Goal: Task Accomplishment & Management: Manage account settings

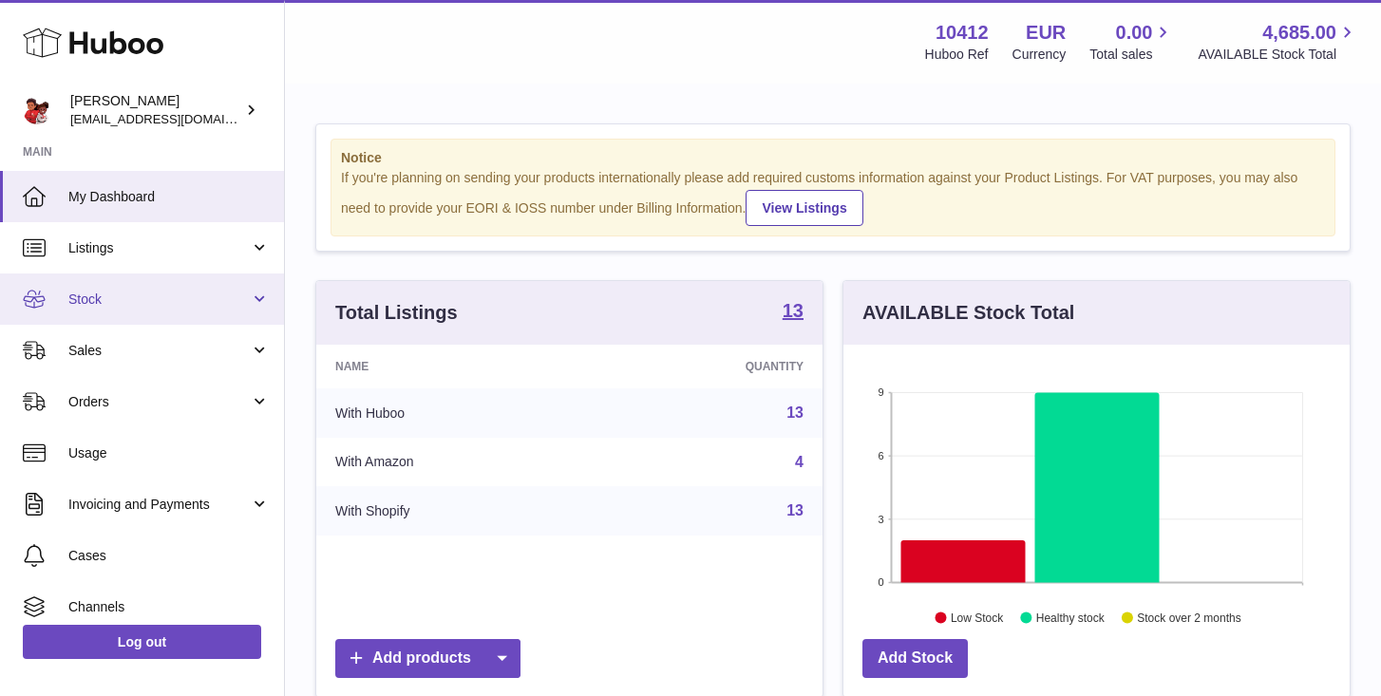
click at [129, 298] on span "Stock" at bounding box center [158, 300] width 181 height 18
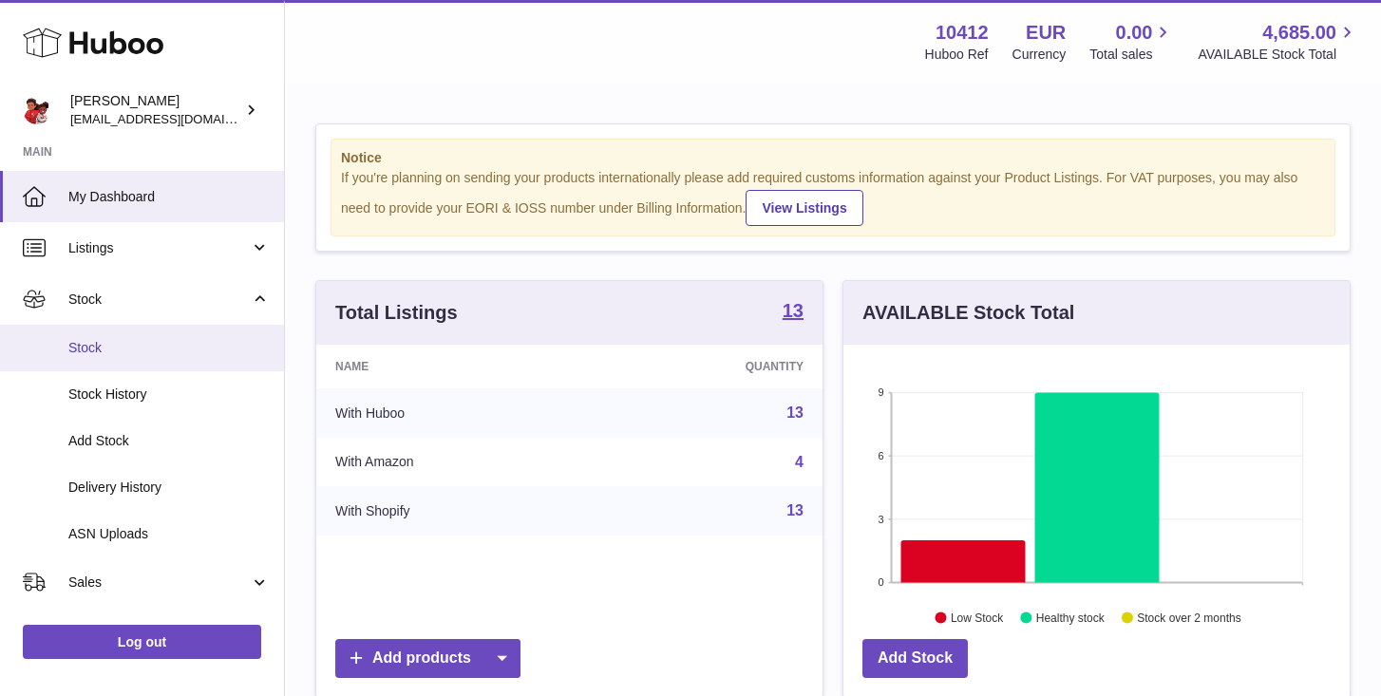
click at [102, 353] on span "Stock" at bounding box center [168, 348] width 201 height 18
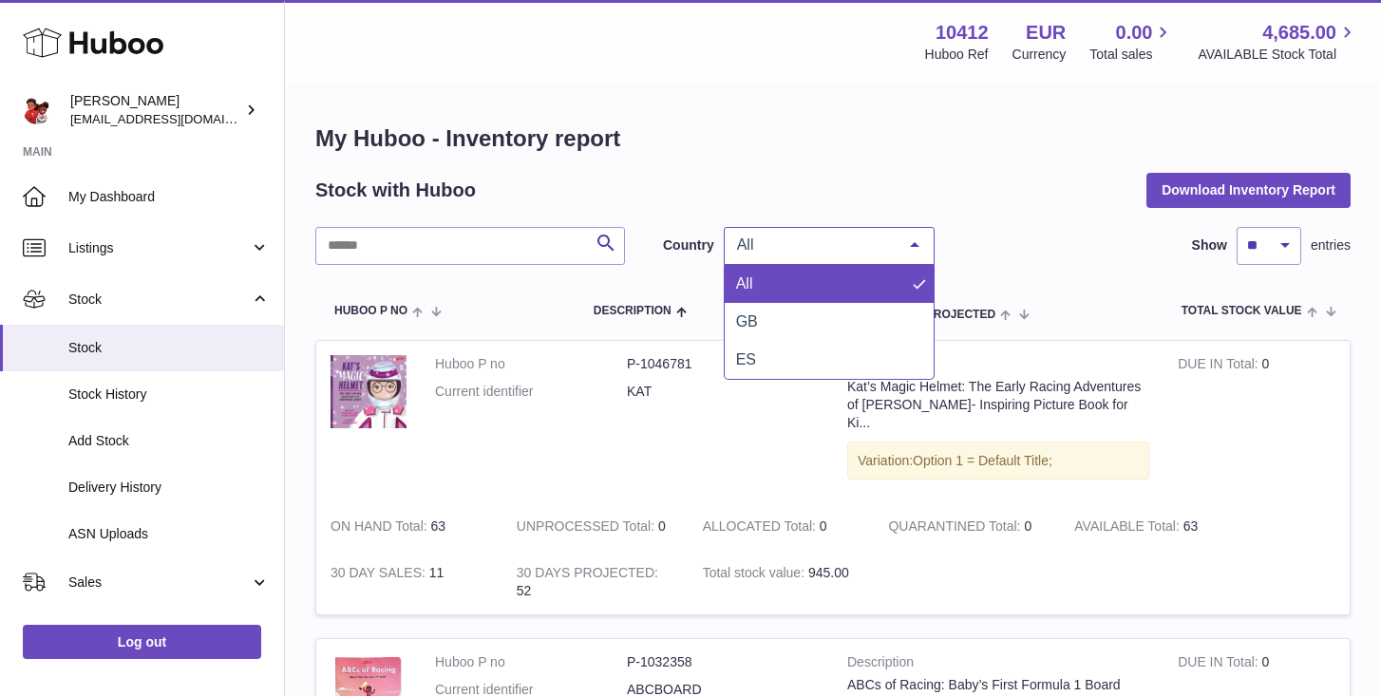
click at [830, 252] on span "All" at bounding box center [813, 244] width 163 height 19
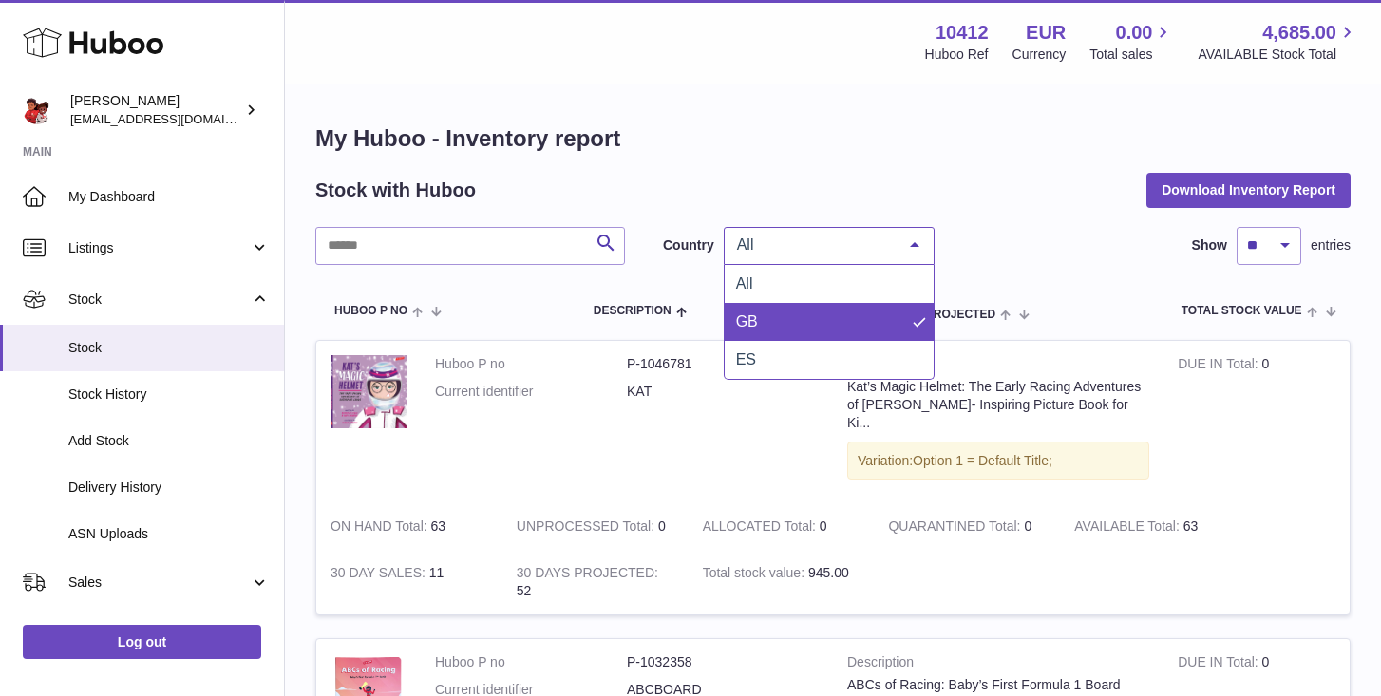
click at [802, 315] on span "GB" at bounding box center [829, 322] width 209 height 38
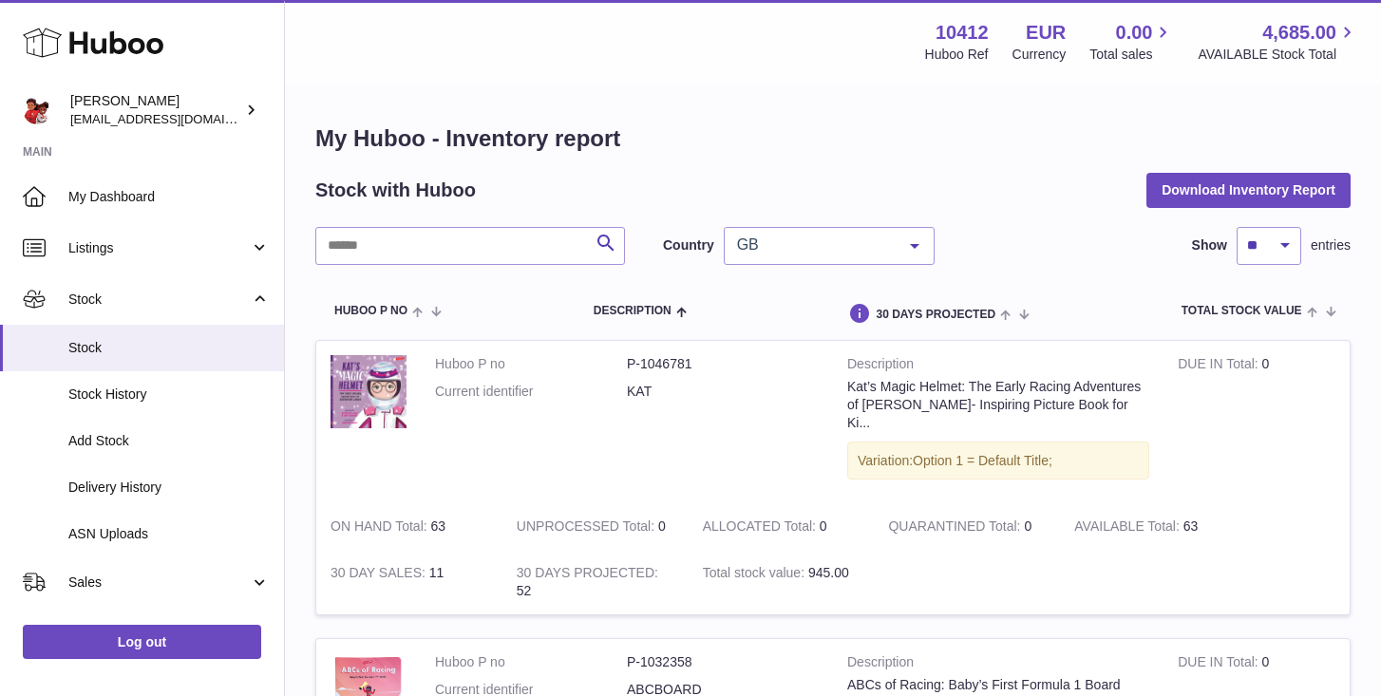
click at [814, 244] on span "GB" at bounding box center [813, 244] width 163 height 19
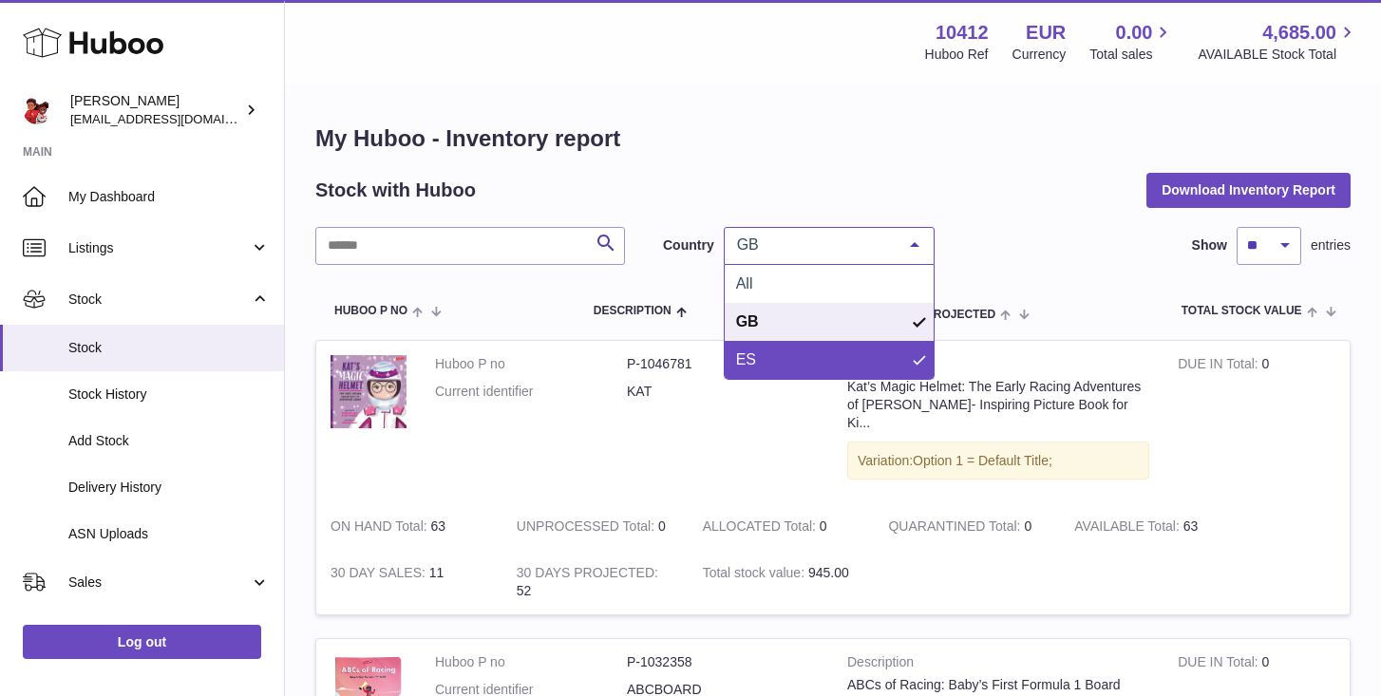
click at [787, 359] on span "ES" at bounding box center [829, 360] width 209 height 38
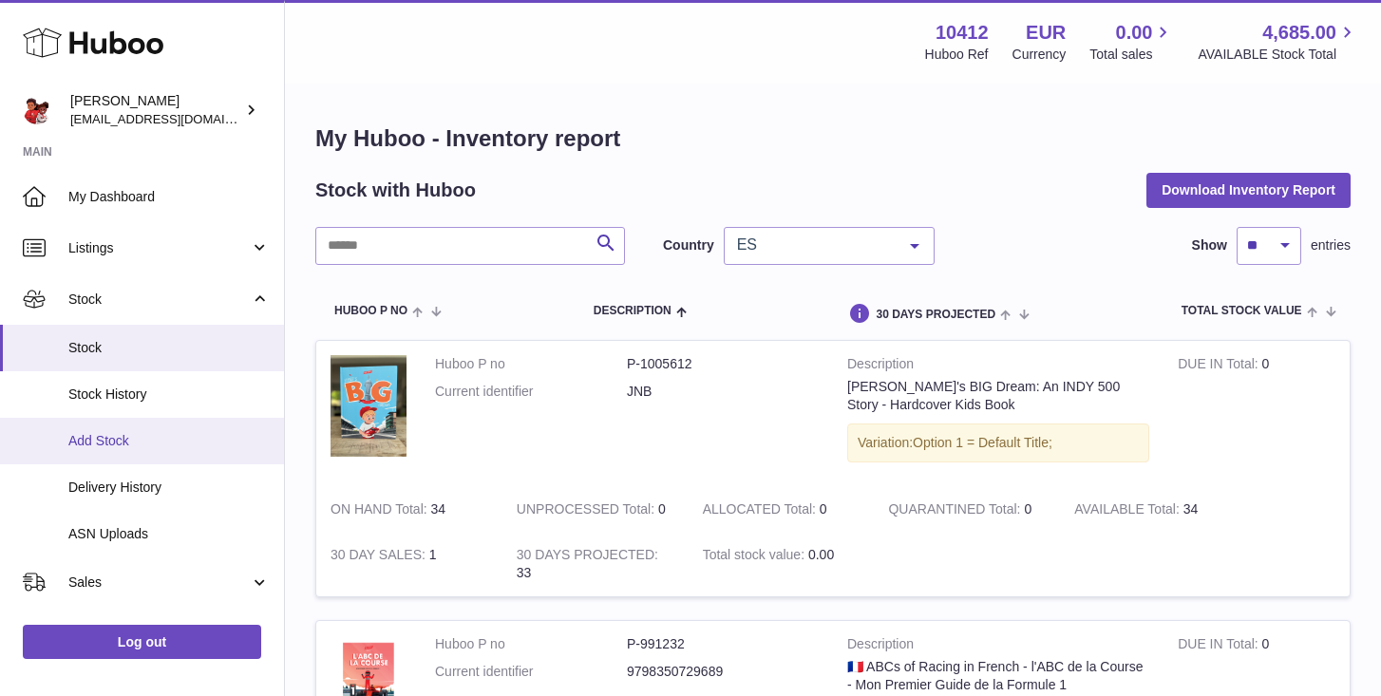
click at [101, 441] on span "Add Stock" at bounding box center [168, 441] width 201 height 18
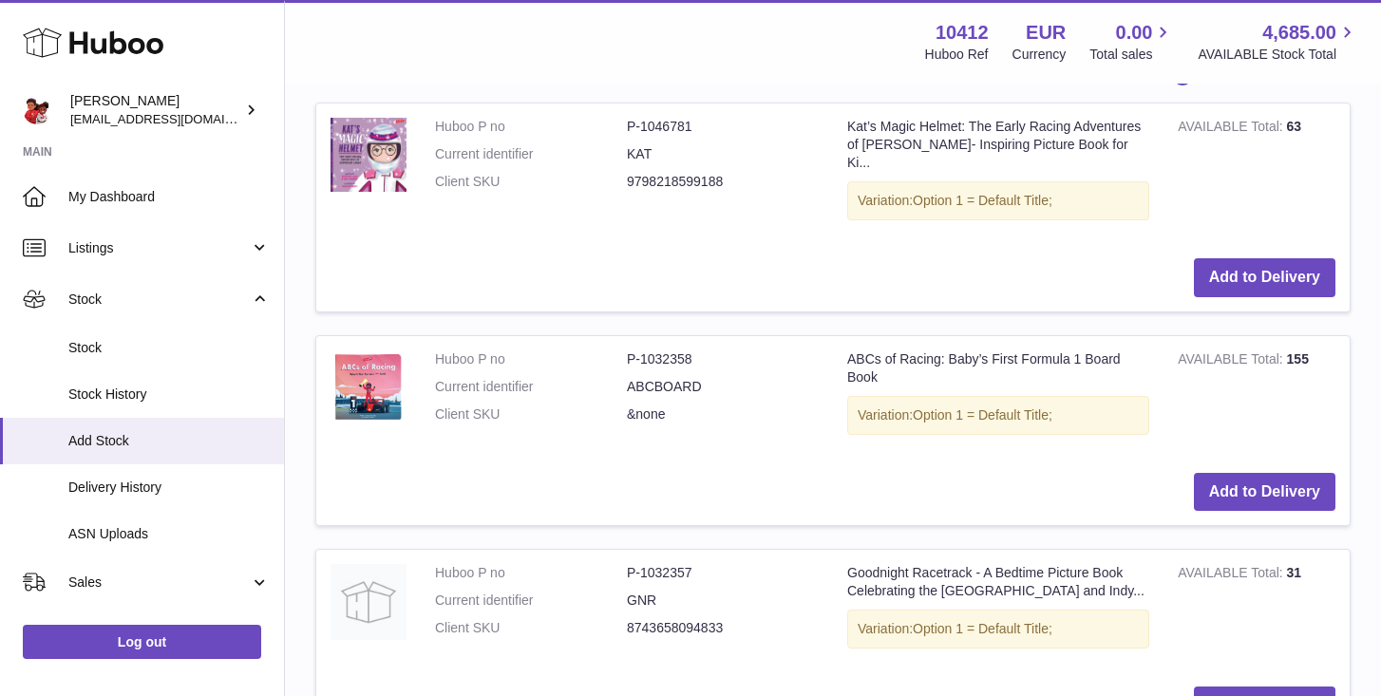
scroll to position [558, 0]
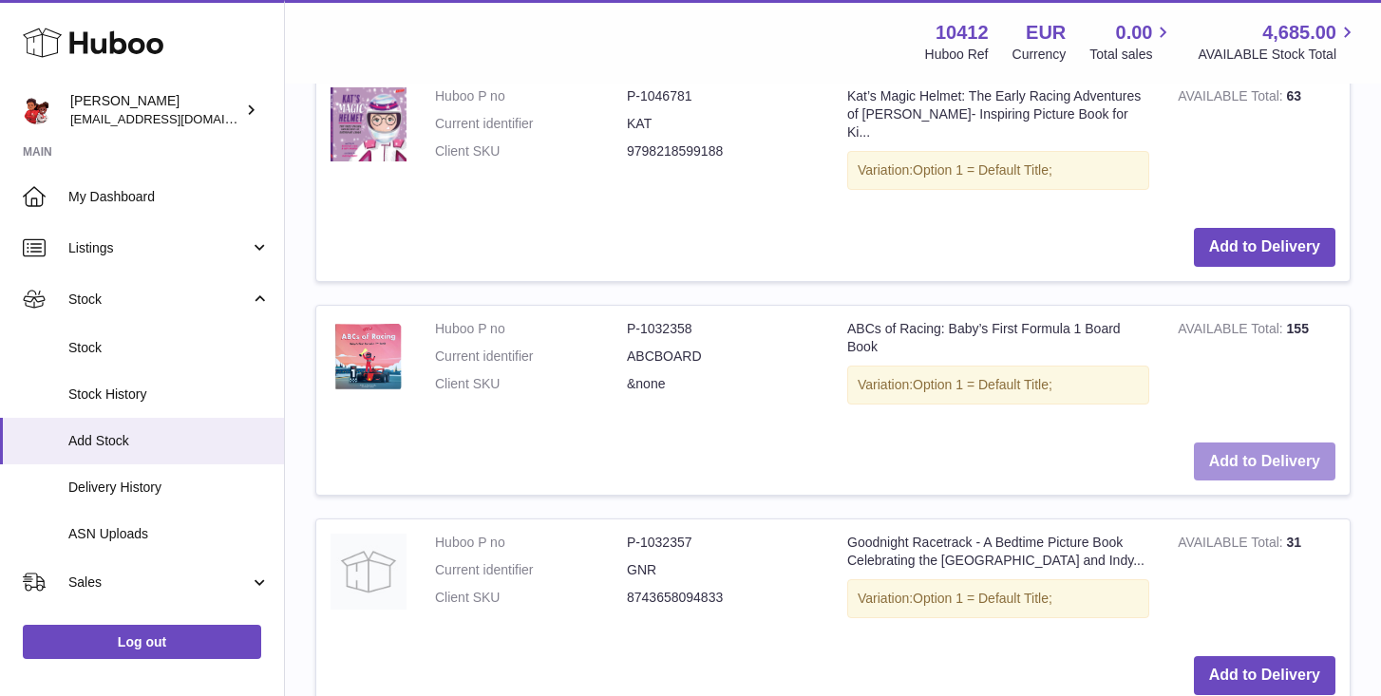
click at [1239, 442] on button "Add to Delivery" at bounding box center [1264, 461] width 141 height 39
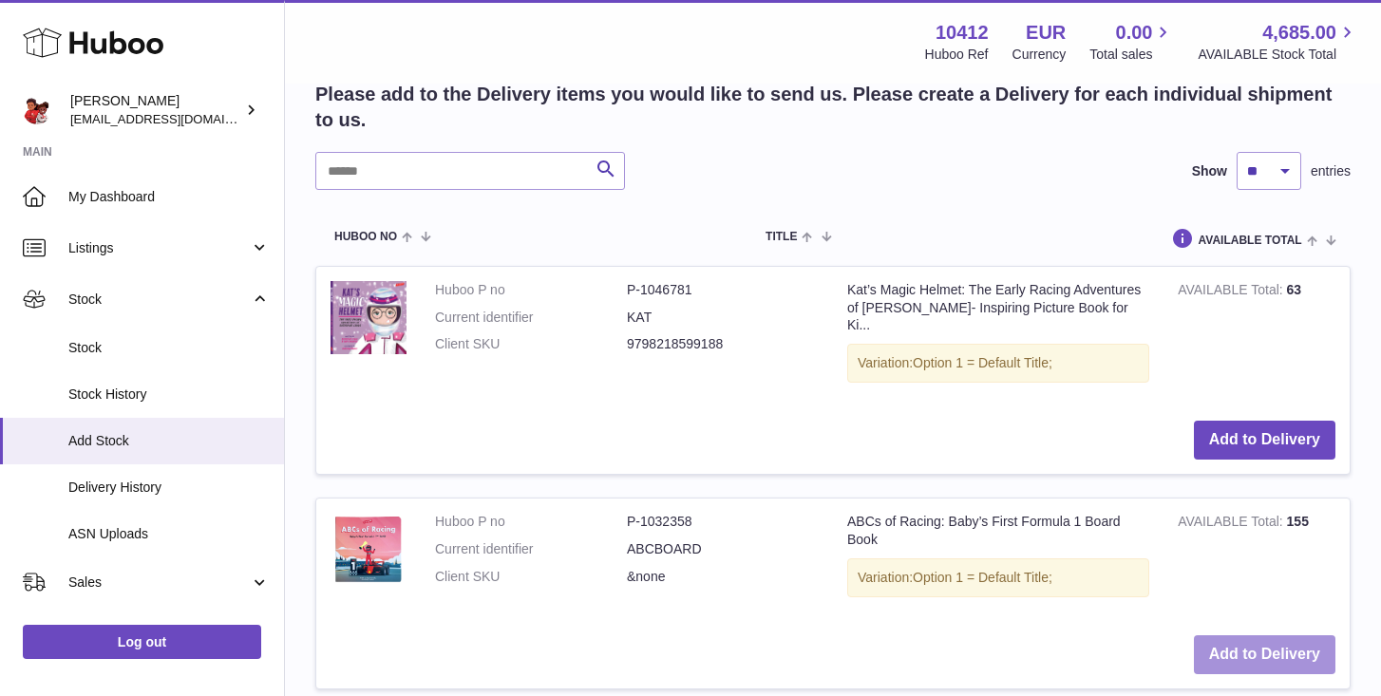
scroll to position [0, 0]
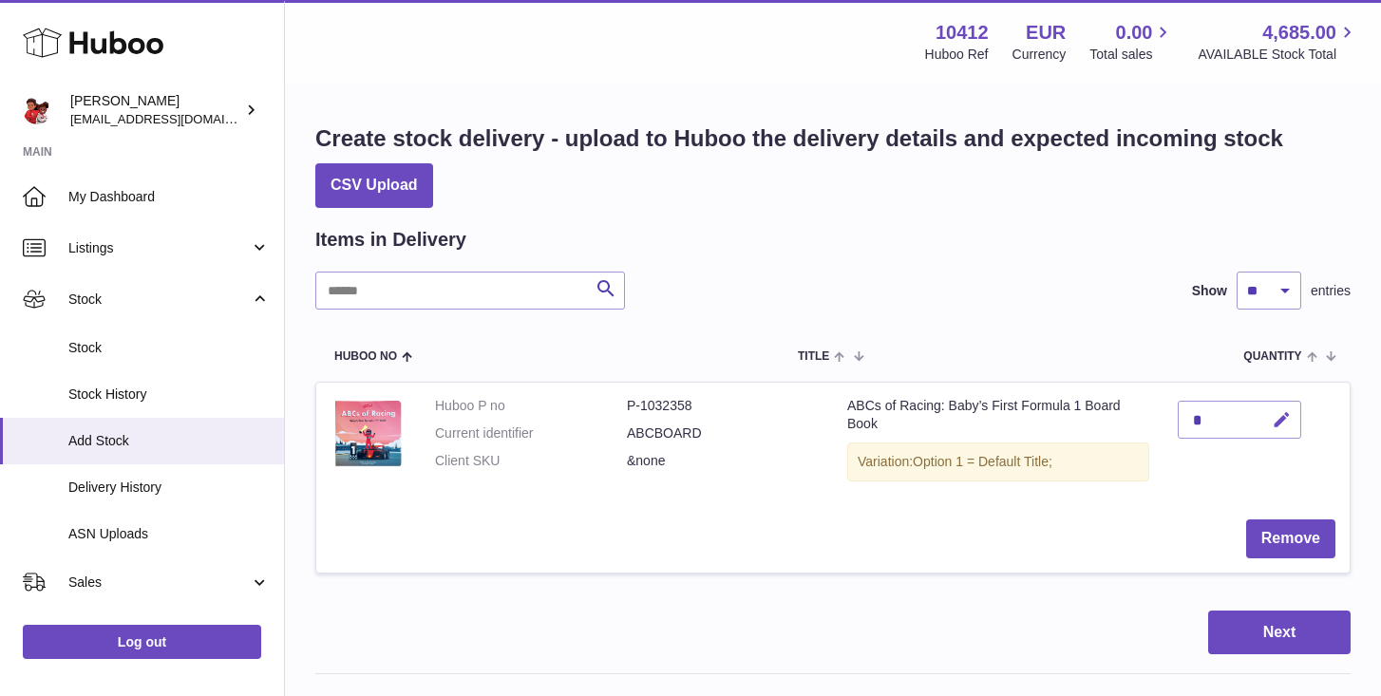
click at [1276, 420] on icon "button" at bounding box center [1281, 420] width 20 height 20
type input "*"
type input "**"
click at [1278, 412] on icon "submit" at bounding box center [1281, 419] width 17 height 17
click at [1281, 645] on button "Next" at bounding box center [1279, 633] width 142 height 45
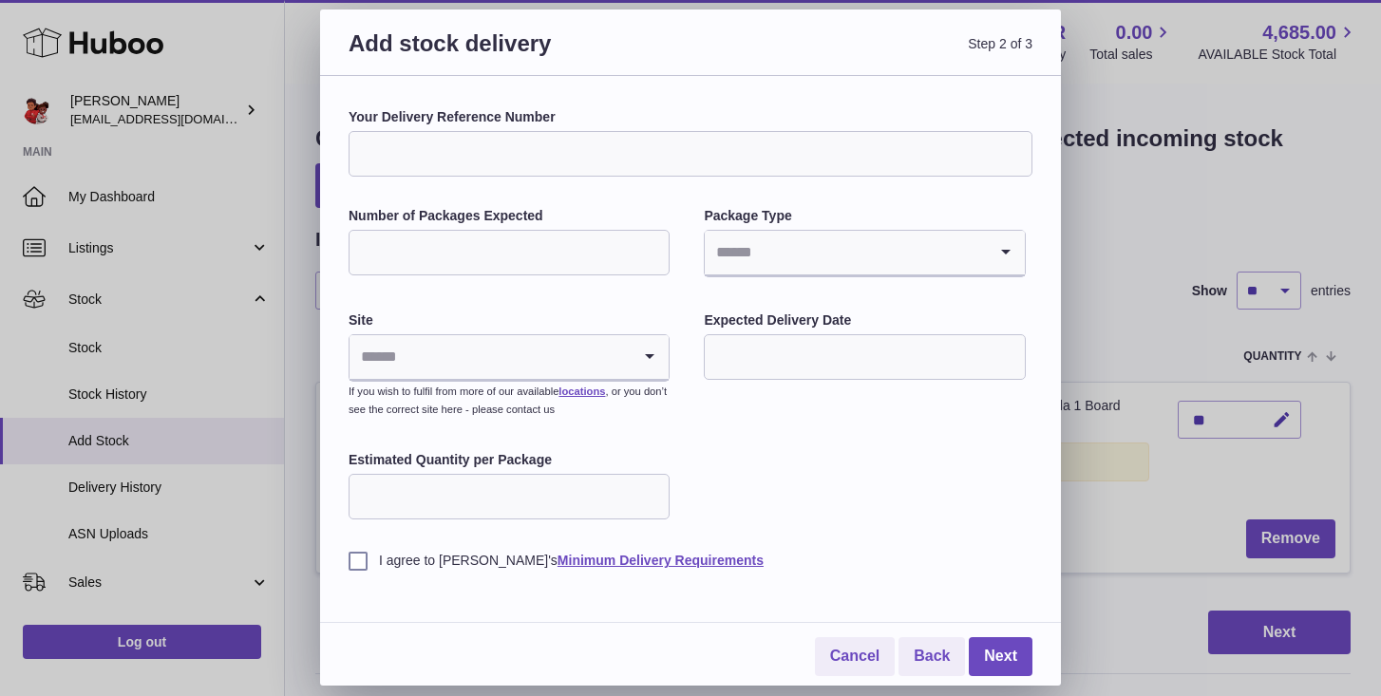
click at [477, 159] on input "Your Delivery Reference Number" at bounding box center [690, 154] width 684 height 46
click at [454, 238] on input "Number of Packages Expected" at bounding box center [508, 253] width 321 height 46
type input "*"
click at [830, 270] on input "Search for option" at bounding box center [845, 253] width 281 height 44
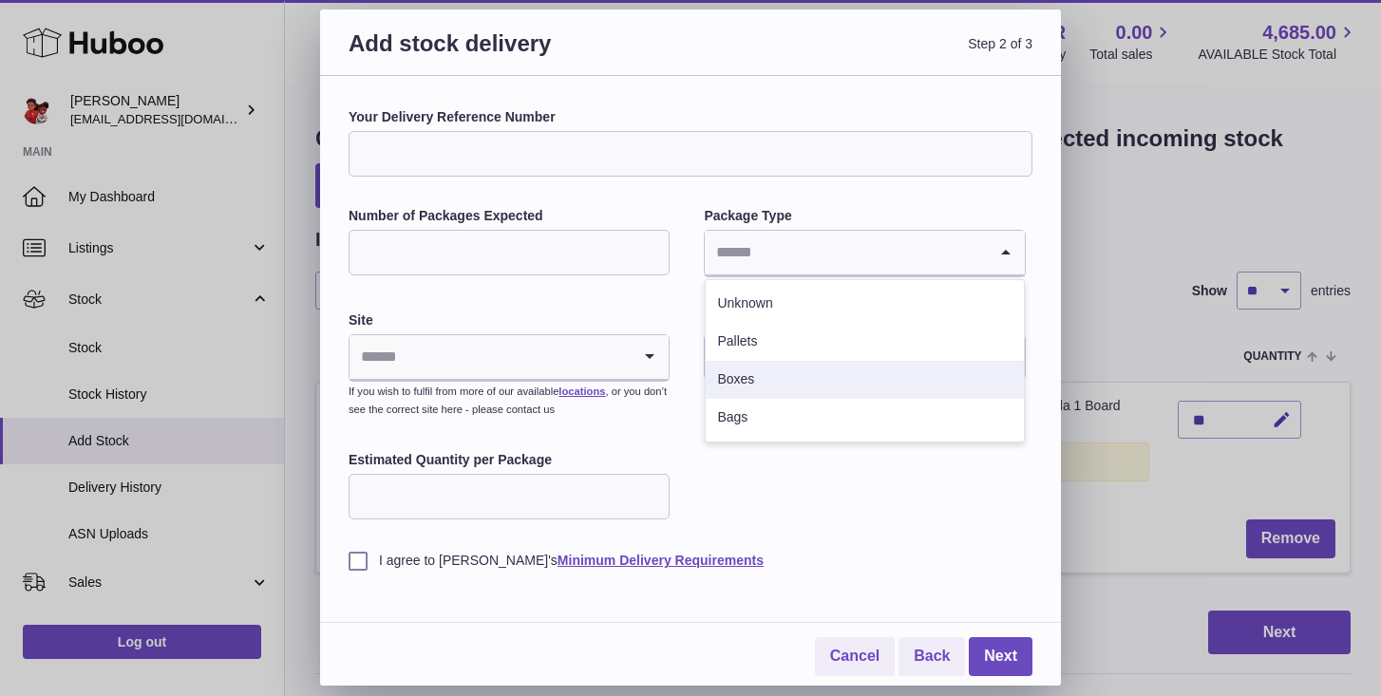
click at [745, 386] on li "Boxes" at bounding box center [864, 380] width 317 height 38
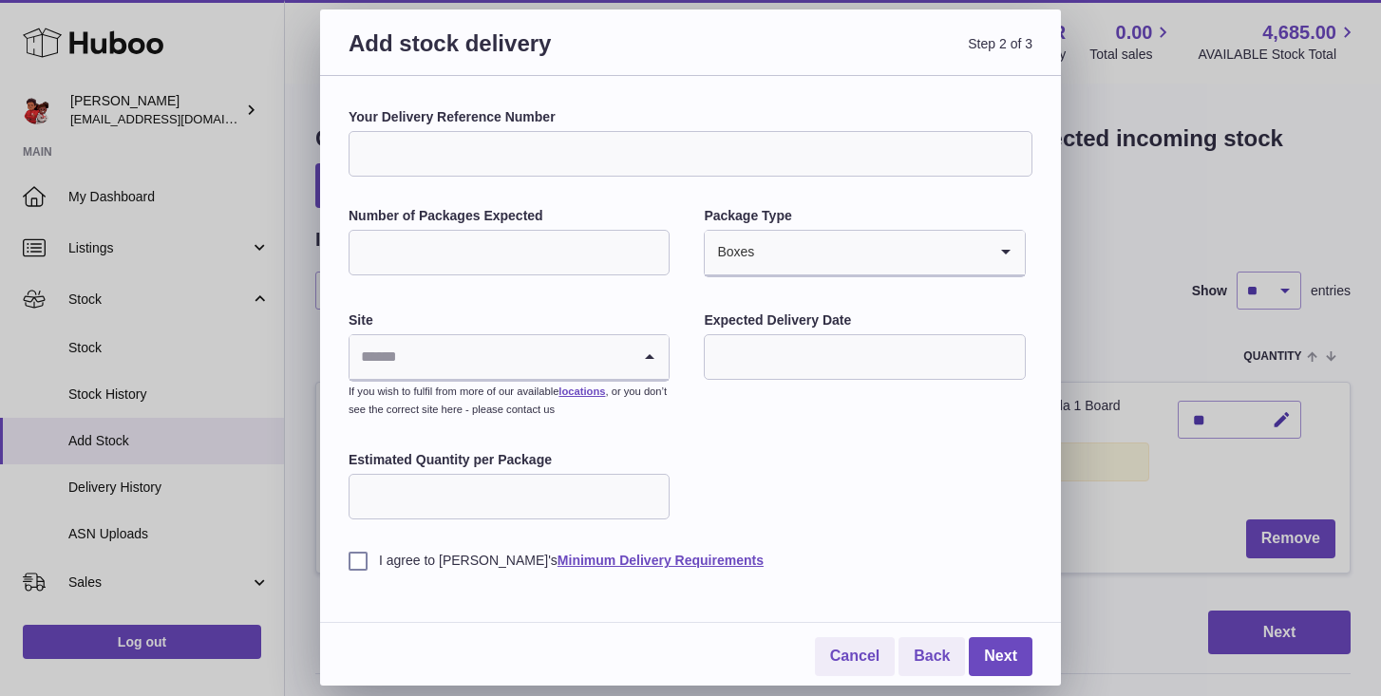
click at [610, 360] on input "Search for option" at bounding box center [489, 357] width 281 height 44
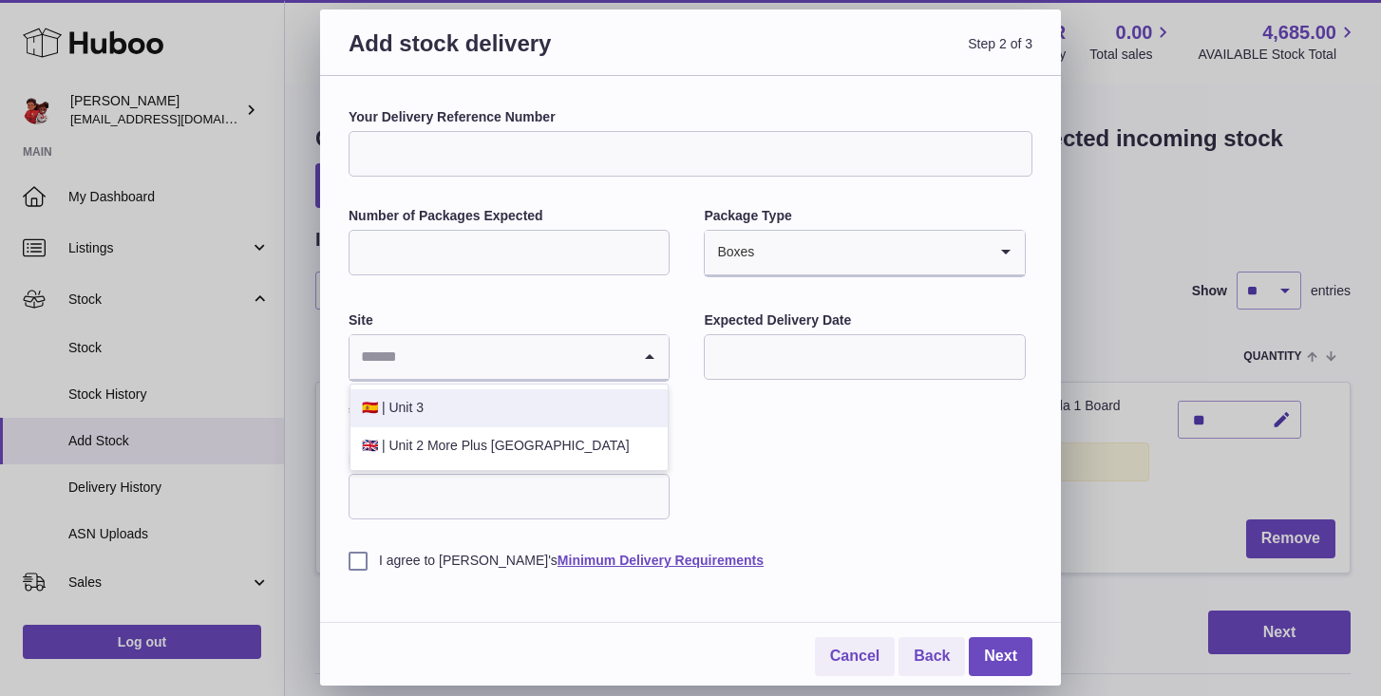
click at [534, 415] on li "🇪🇸 | Unit 3" at bounding box center [508, 408] width 317 height 38
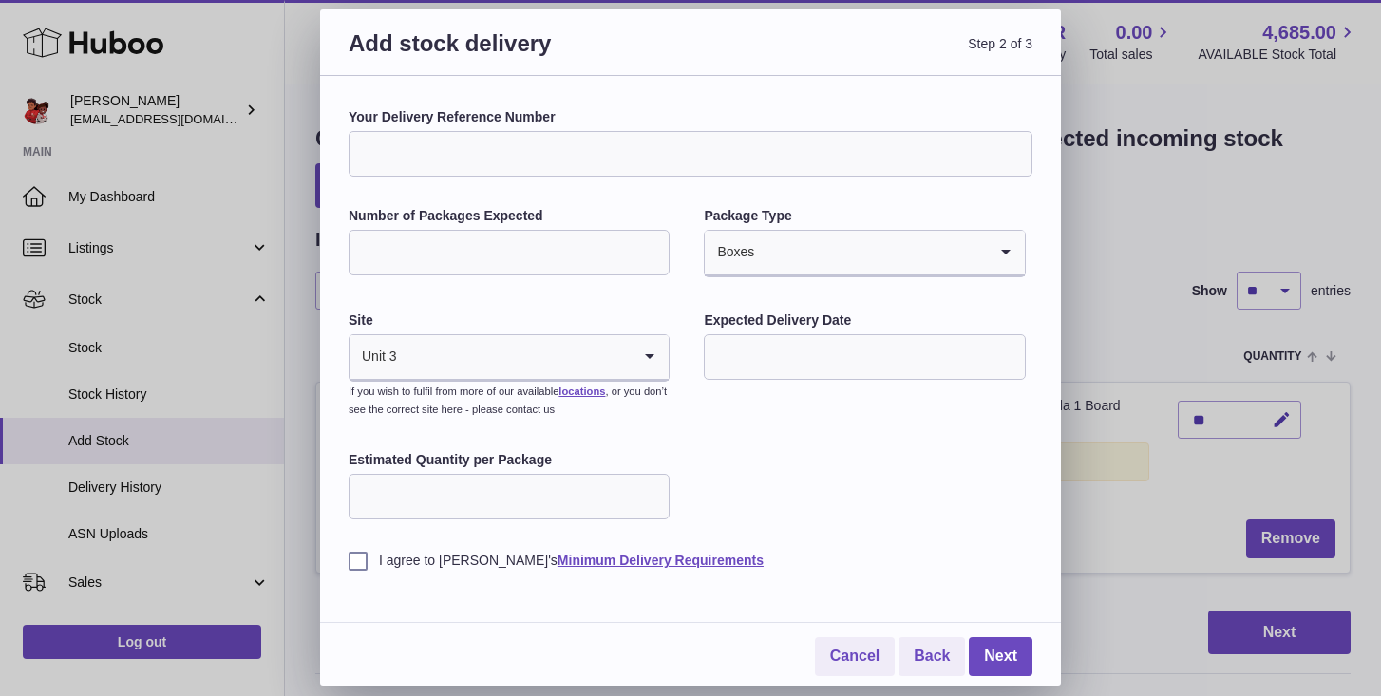
click at [766, 354] on input "text" at bounding box center [864, 357] width 321 height 46
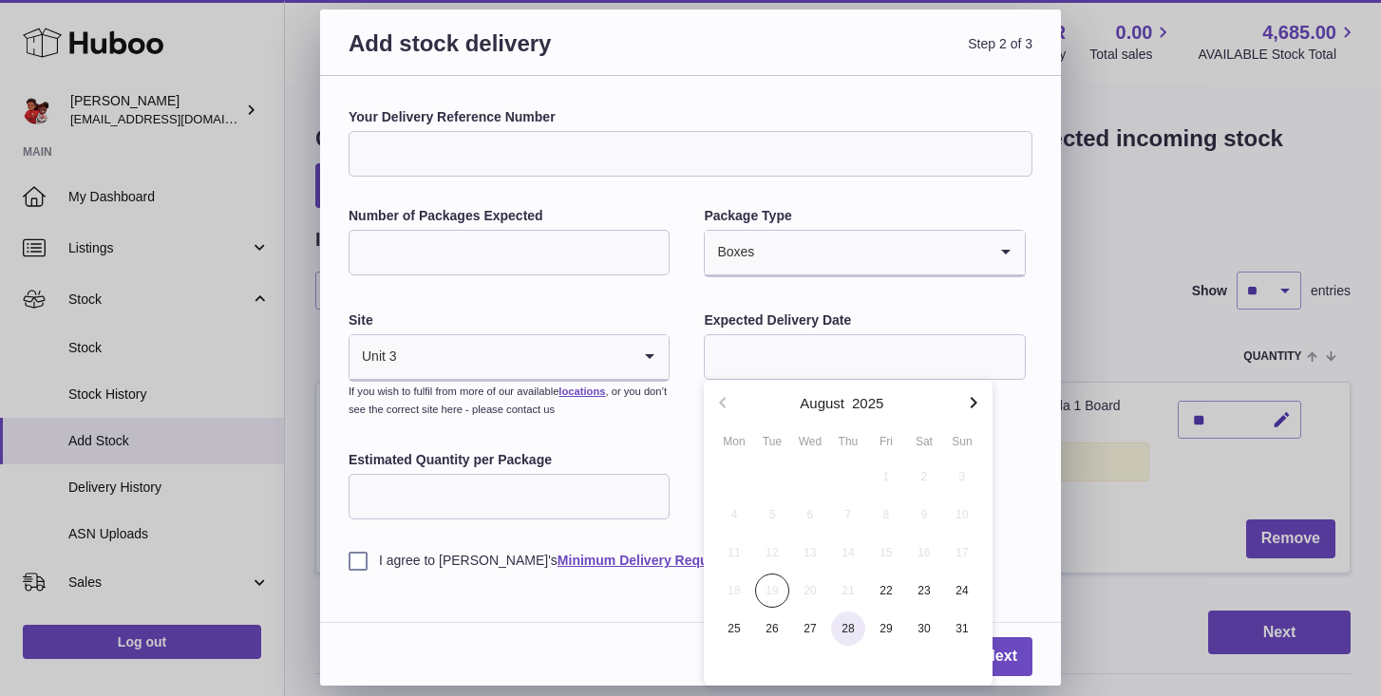
click at [841, 628] on span "28" at bounding box center [848, 629] width 34 height 34
type input "**********"
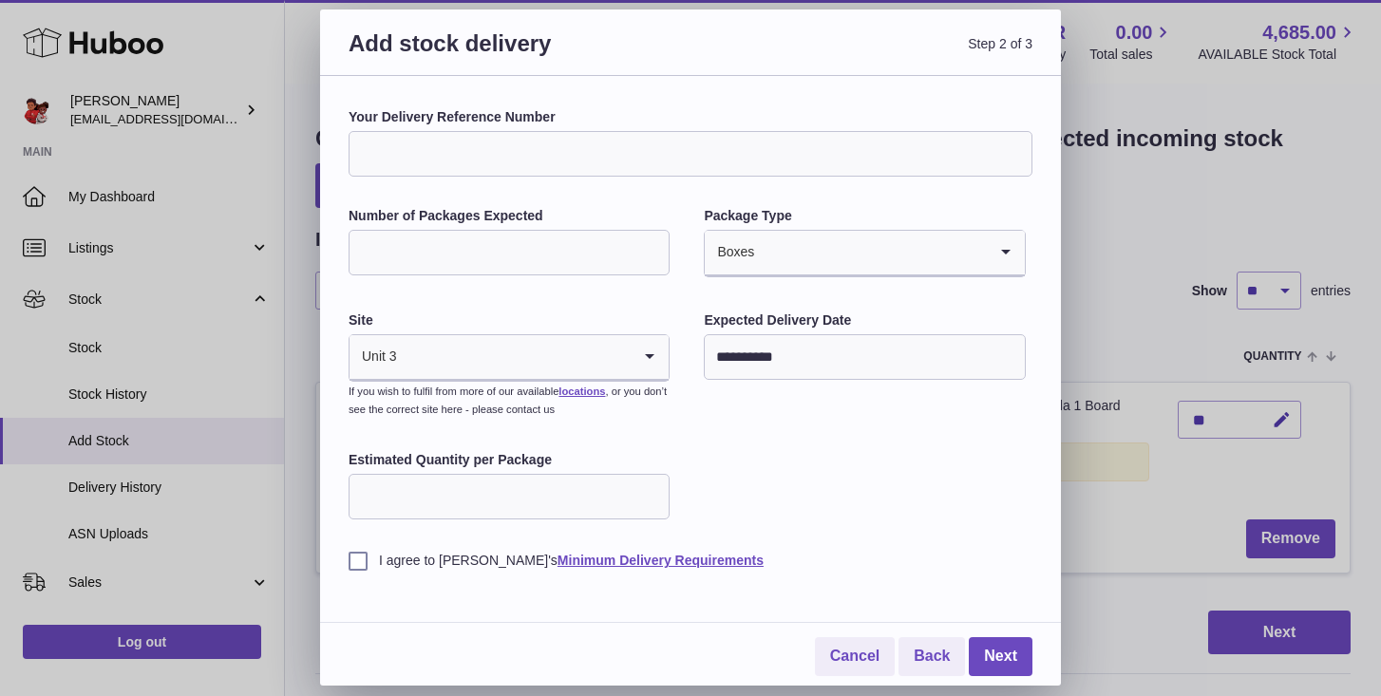
click at [498, 500] on input "Estimated Quantity per Package" at bounding box center [508, 497] width 321 height 46
type input "**"
click at [360, 562] on label "I agree to Huboo's Minimum Delivery Requirements" at bounding box center [690, 561] width 684 height 18
click at [1010, 668] on link "Next" at bounding box center [1001, 656] width 64 height 39
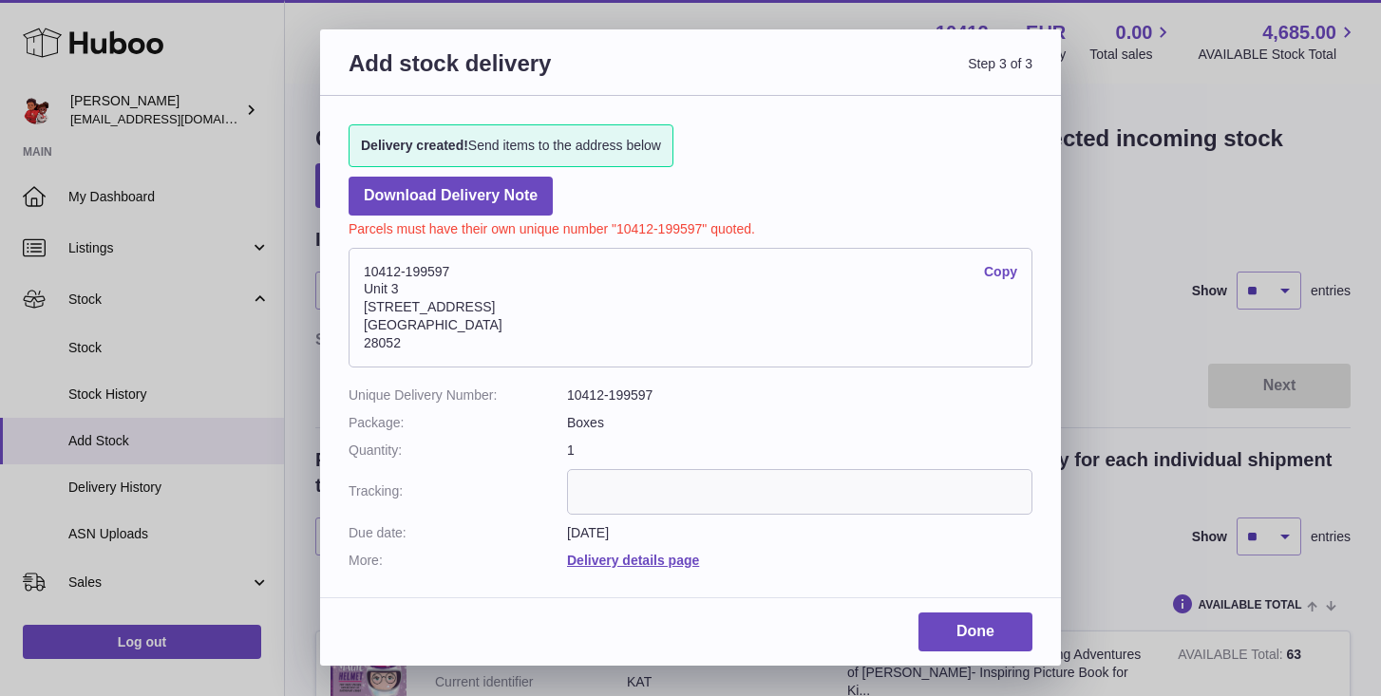
drag, startPoint x: 466, startPoint y: 277, endPoint x: 328, endPoint y: 262, distance: 139.5
click at [328, 262] on div "Delivery created! Send items to the address below Download Delivery Note Parcel…" at bounding box center [690, 337] width 741 height 482
copy address "10412-199597"
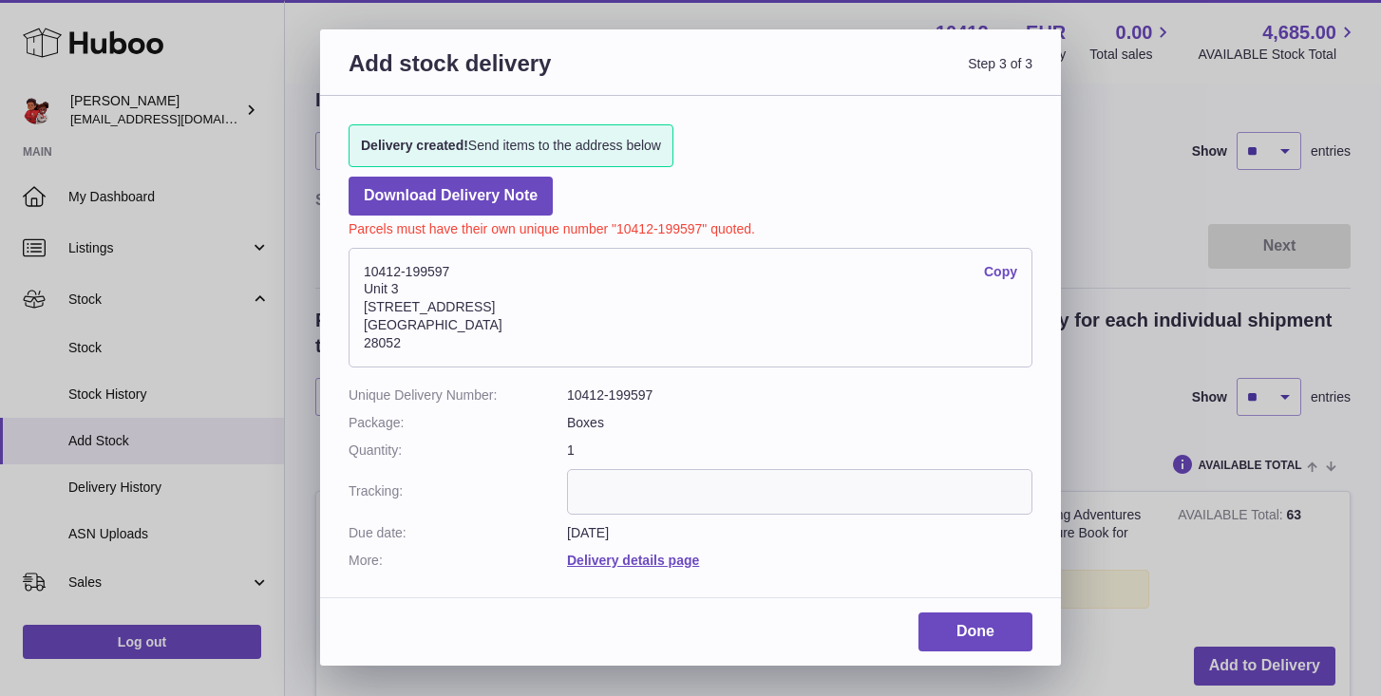
scroll to position [142, 0]
click at [656, 567] on link "Delivery details page" at bounding box center [633, 560] width 132 height 15
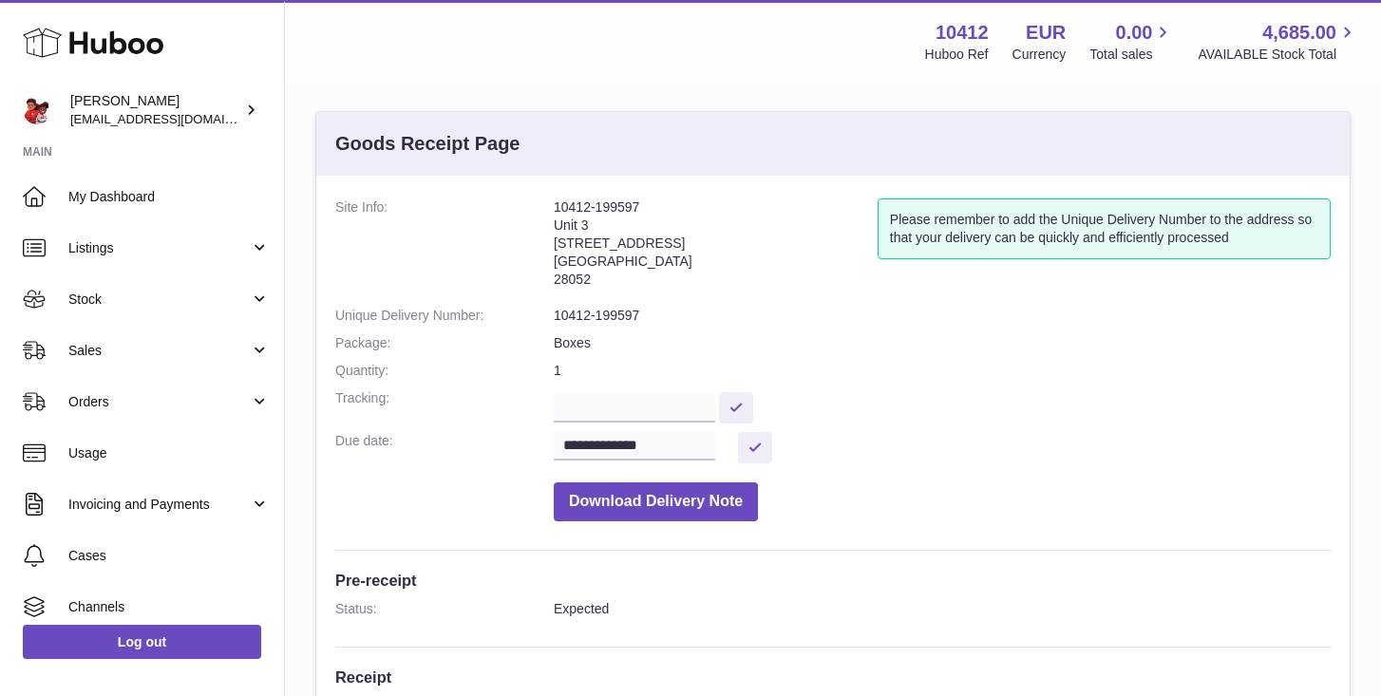
scroll to position [5, 0]
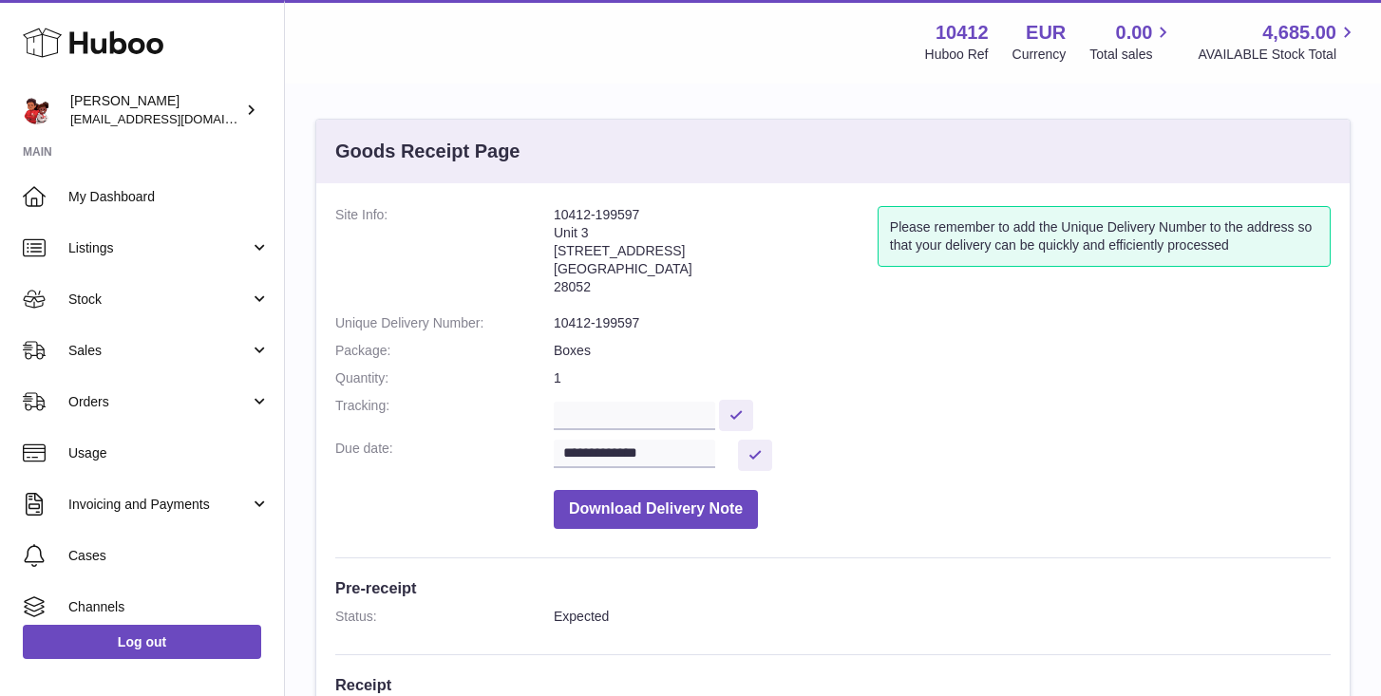
drag, startPoint x: 552, startPoint y: 214, endPoint x: 612, endPoint y: 287, distance: 94.5
click at [612, 287] on dl "**********" at bounding box center [832, 372] width 995 height 332
copy dl "10412-199597 Unit 3 Calle de Cerceda 20 Madrid 28052"
click at [715, 268] on address "10412-199597 Unit 3 Calle de Cerceda 20 Madrid 28052" at bounding box center [716, 255] width 324 height 99
drag, startPoint x: 652, startPoint y: 215, endPoint x: 549, endPoint y: 215, distance: 103.5
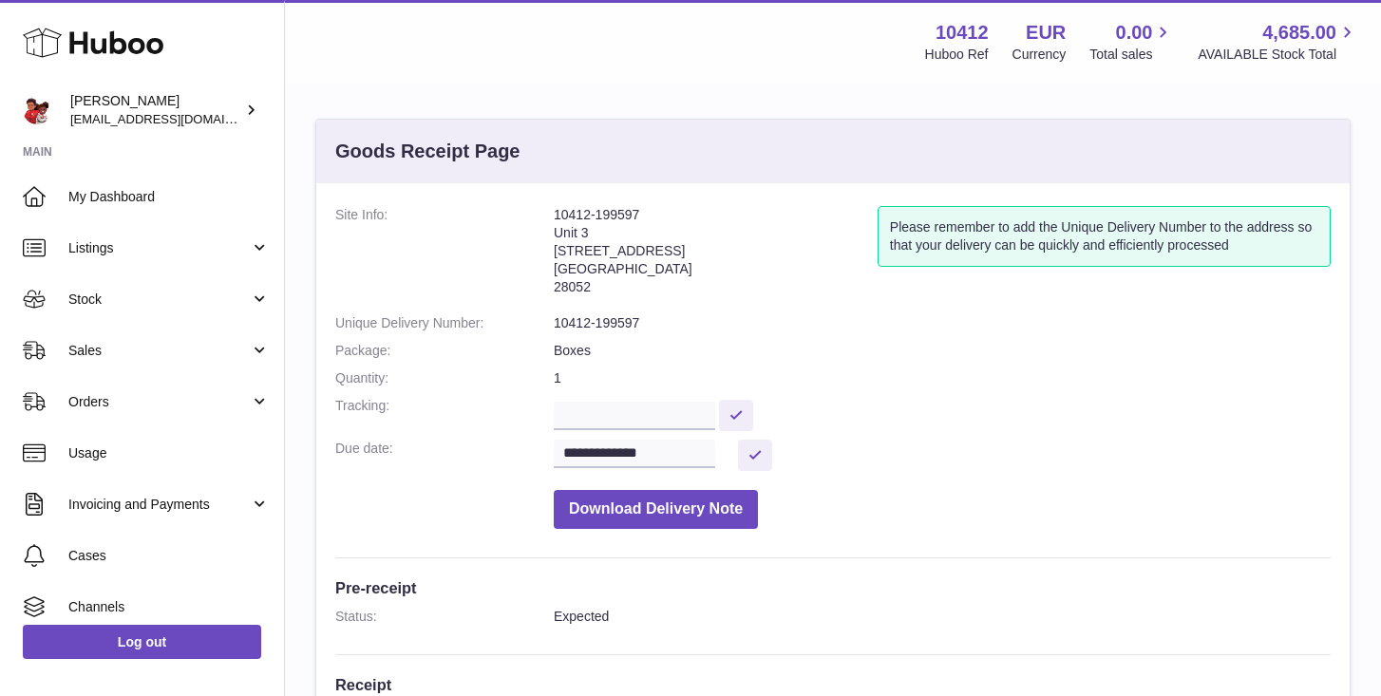
click at [549, 215] on dl "**********" at bounding box center [832, 372] width 995 height 332
copy dl "10412-199597"
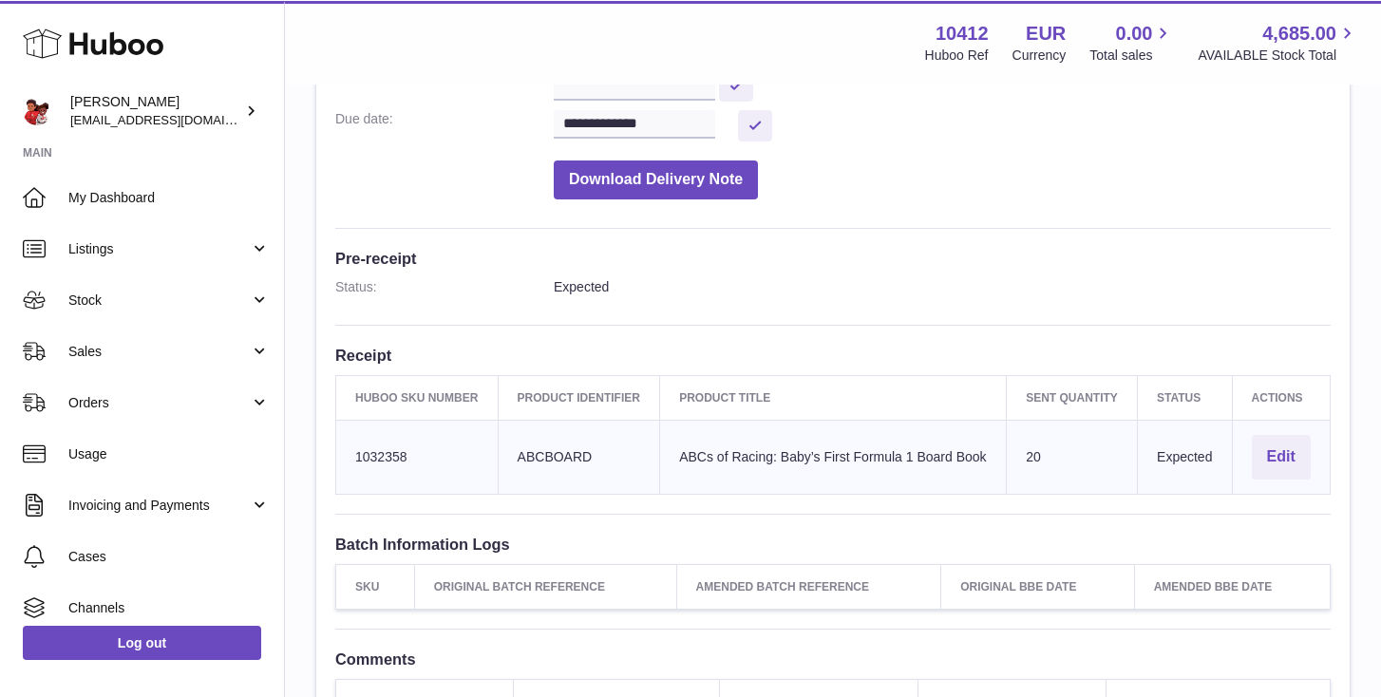
scroll to position [343, 0]
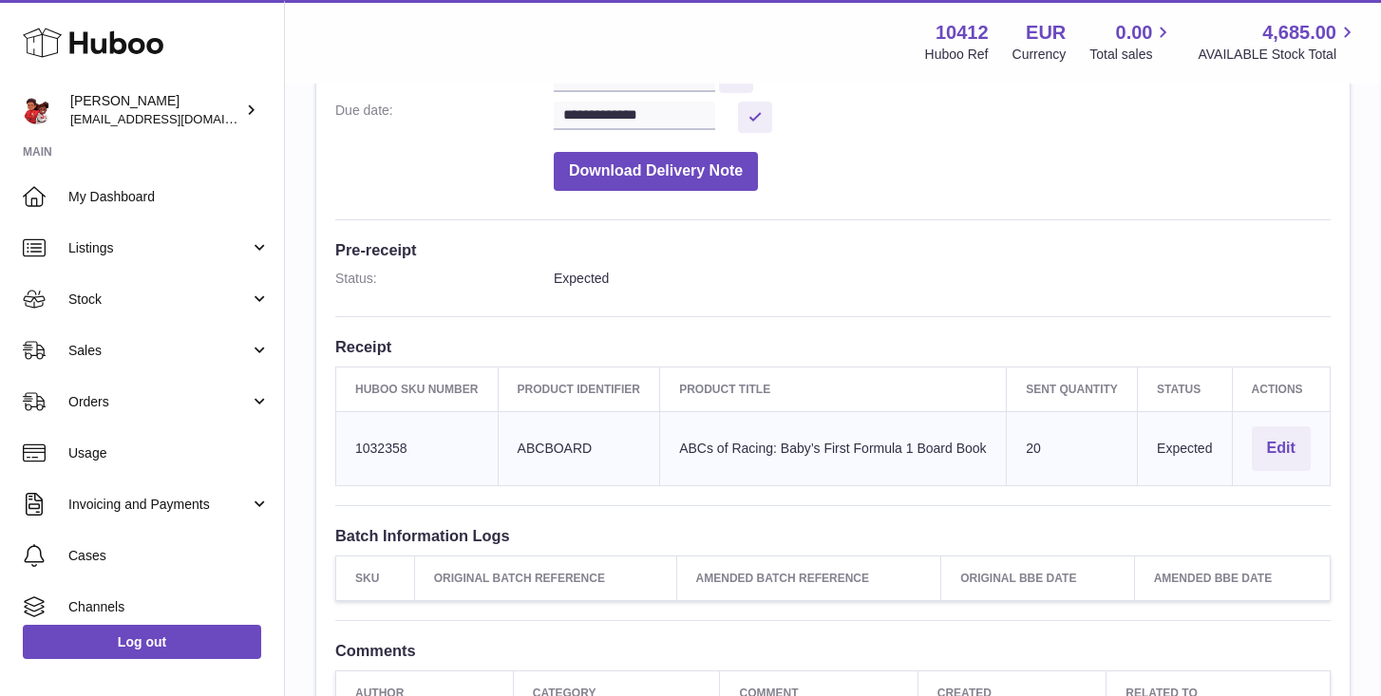
drag, startPoint x: 445, startPoint y: 450, endPoint x: 334, endPoint y: 447, distance: 111.1
click at [335, 447] on table "Huboo SKU Number Product Identifier Product title Sent Quantity Status Actions …" at bounding box center [832, 427] width 995 height 120
click at [440, 445] on td "Huboo SKU Number 1032358" at bounding box center [417, 448] width 162 height 74
drag, startPoint x: 414, startPoint y: 449, endPoint x: 354, endPoint y: 450, distance: 59.8
click at [354, 450] on td "Huboo SKU Number 1032358" at bounding box center [417, 448] width 162 height 74
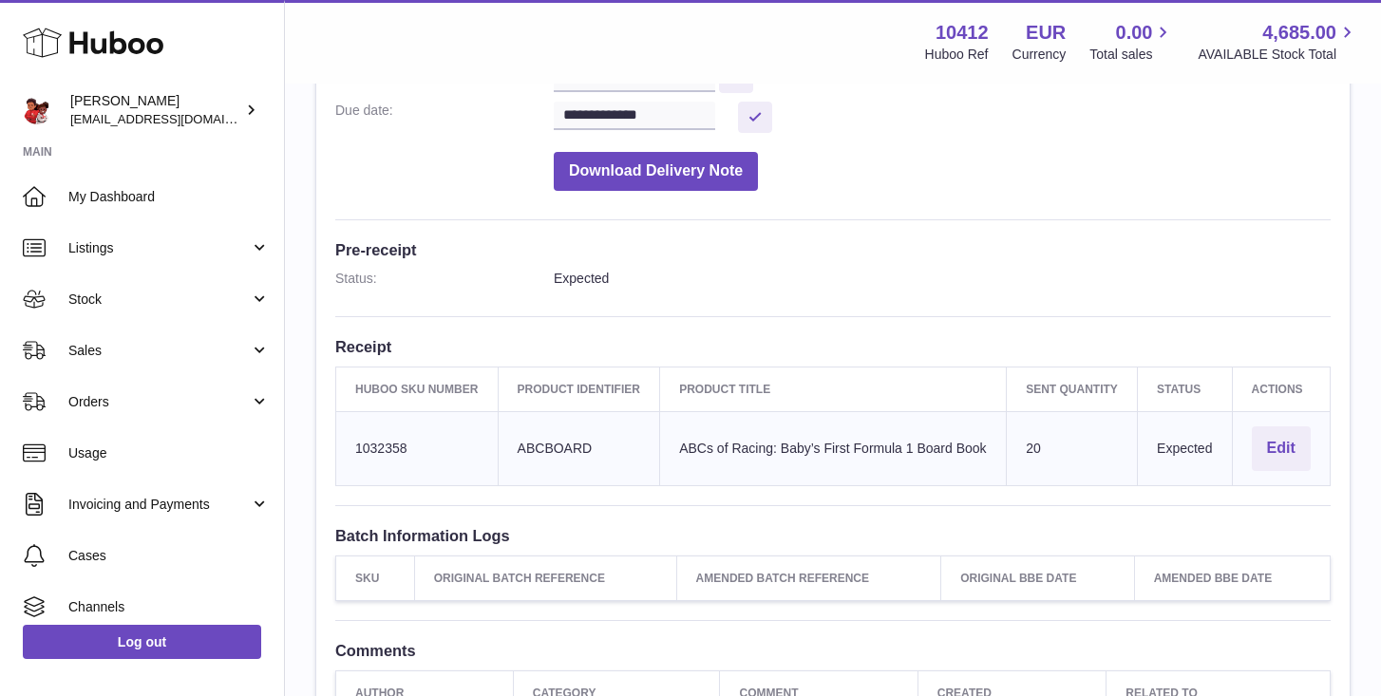
copy td "1032358"
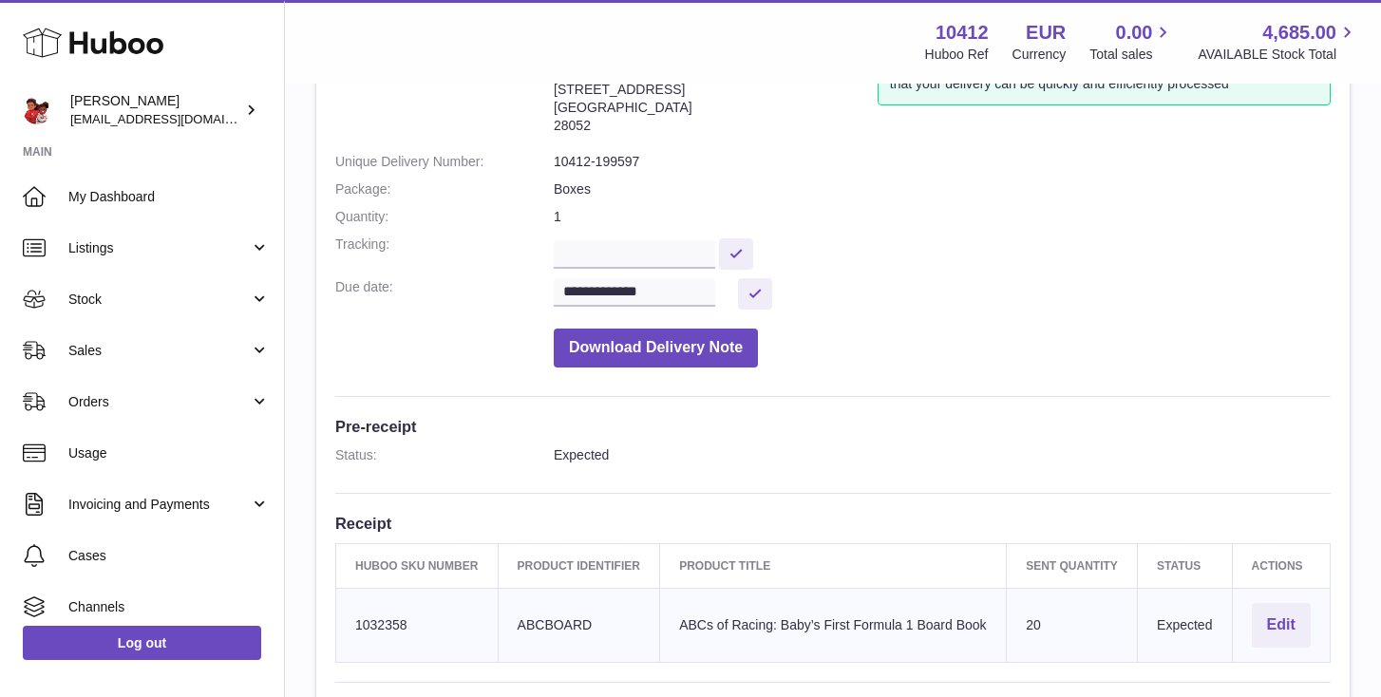
scroll to position [0, 0]
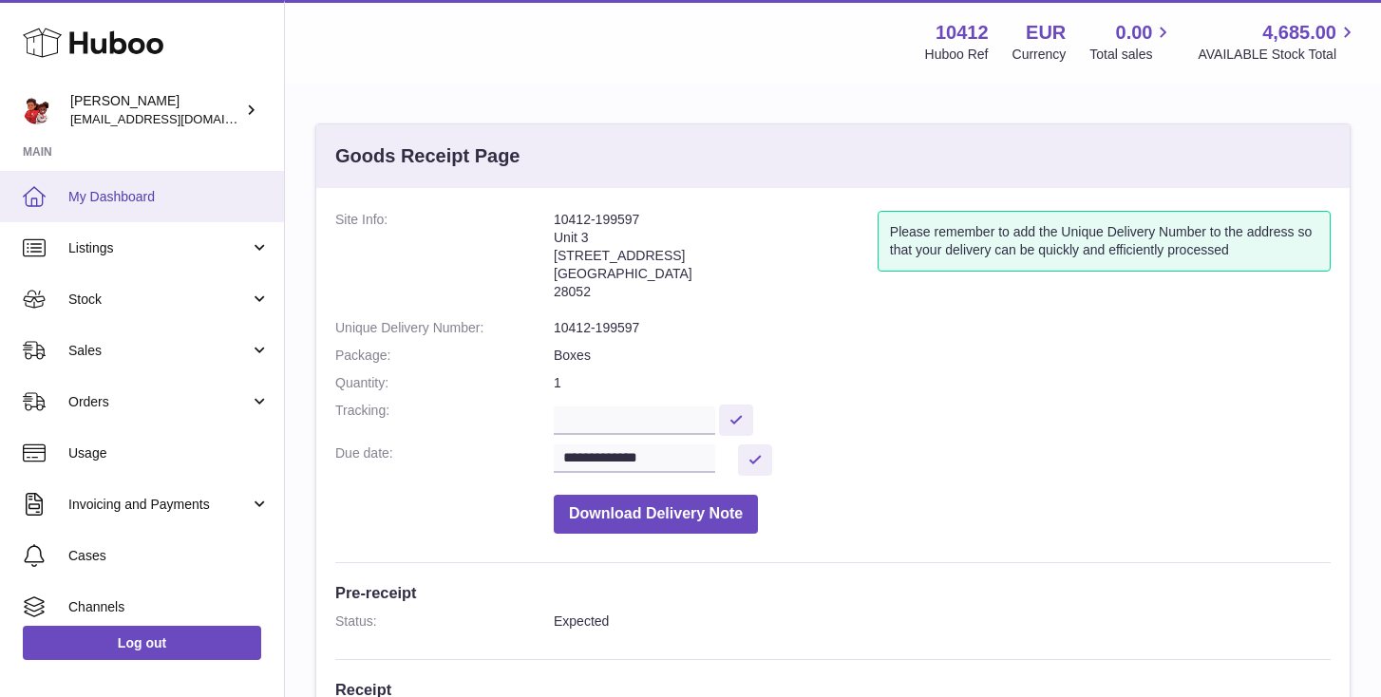
click at [146, 198] on span "My Dashboard" at bounding box center [168, 197] width 201 height 18
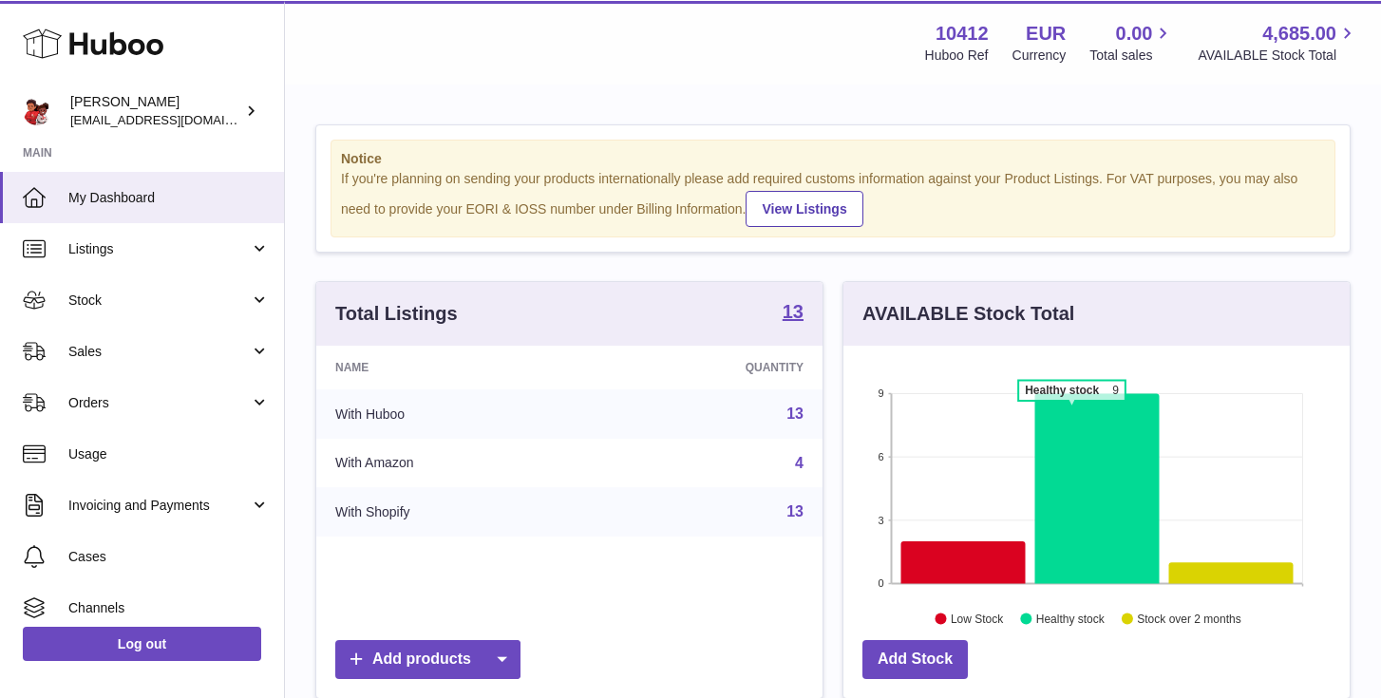
scroll to position [296, 506]
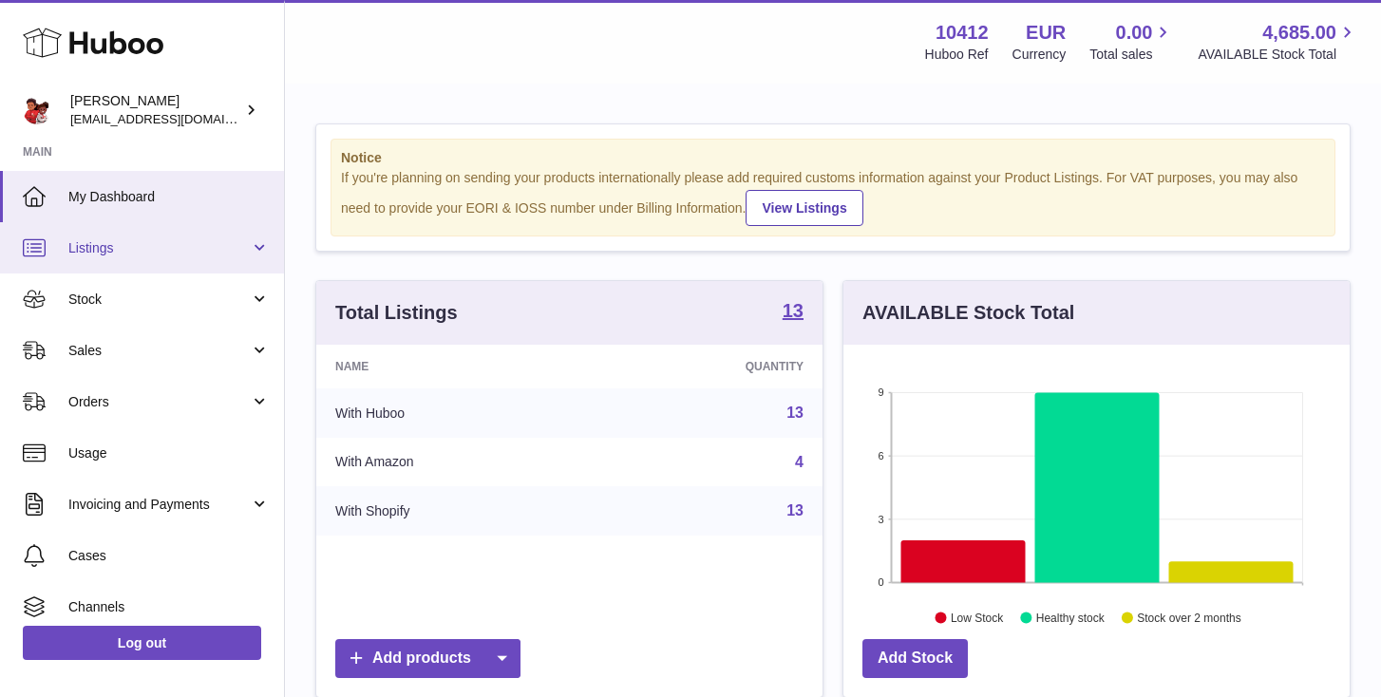
click at [134, 257] on link "Listings" at bounding box center [142, 247] width 284 height 51
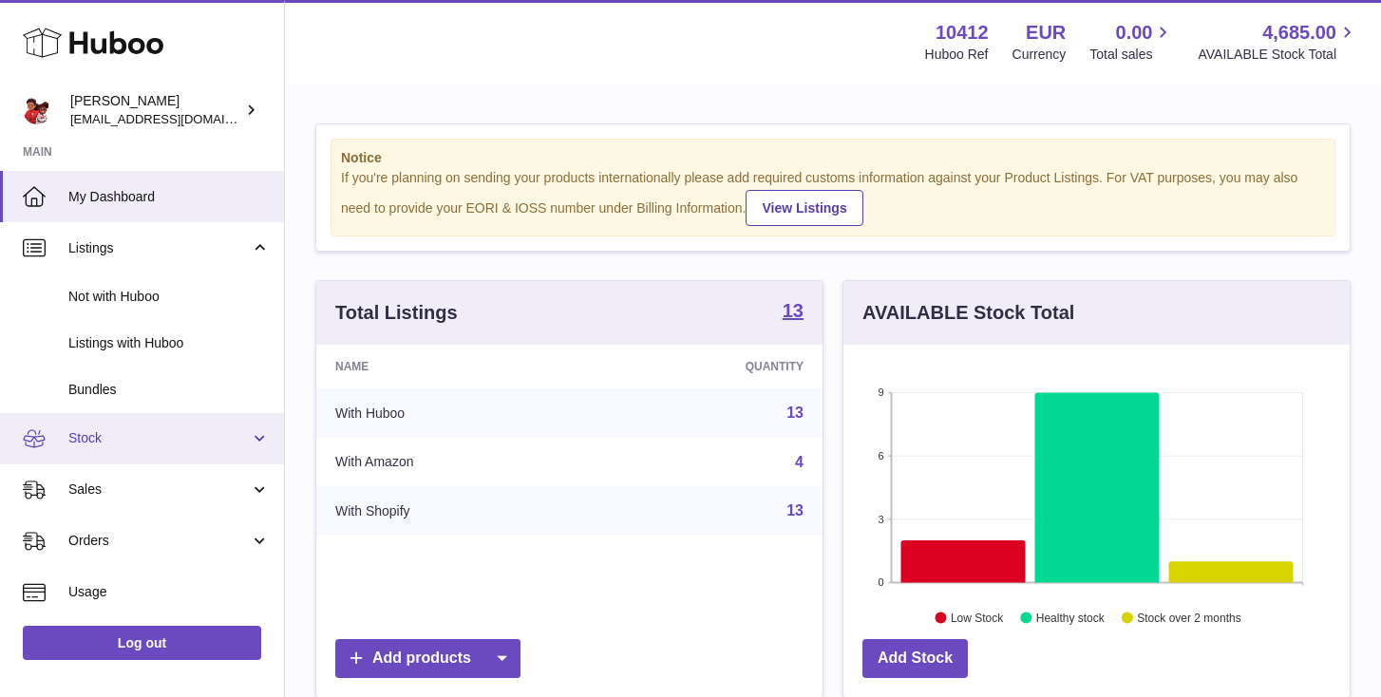
click at [119, 434] on span "Stock" at bounding box center [158, 438] width 181 height 18
